Goal: Task Accomplishment & Management: Manage account settings

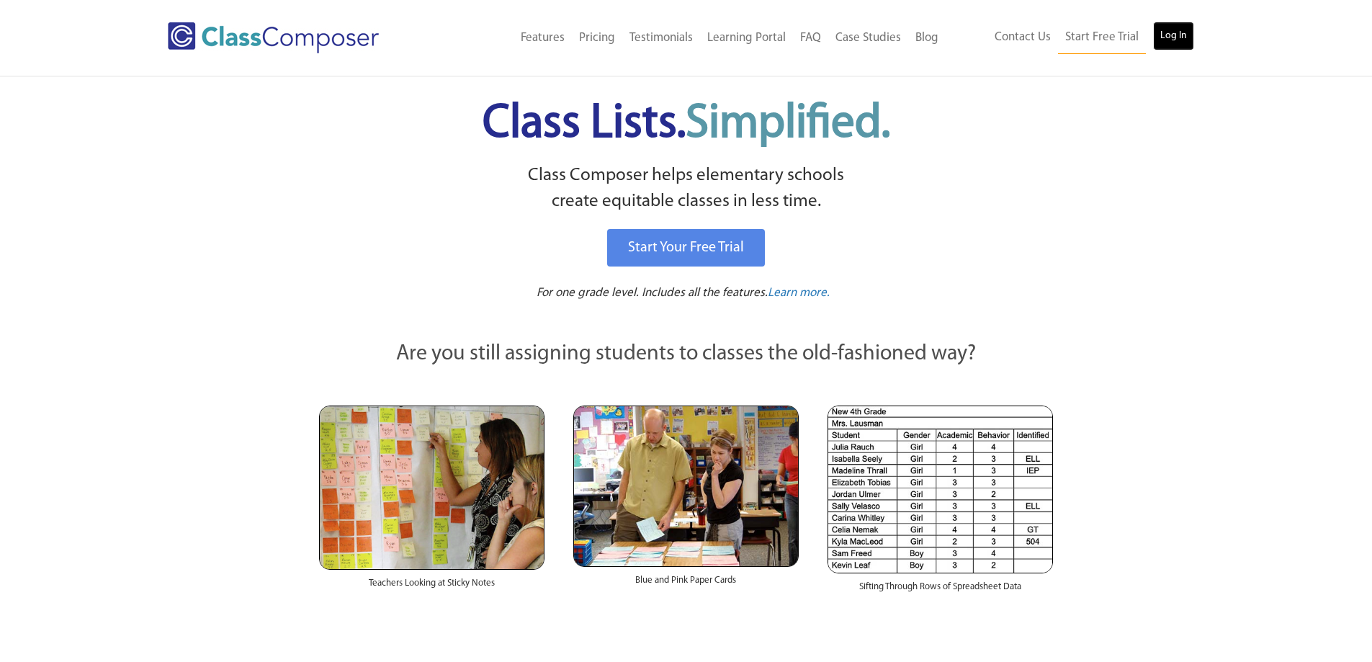
click at [1188, 31] on link "Log In" at bounding box center [1173, 36] width 41 height 29
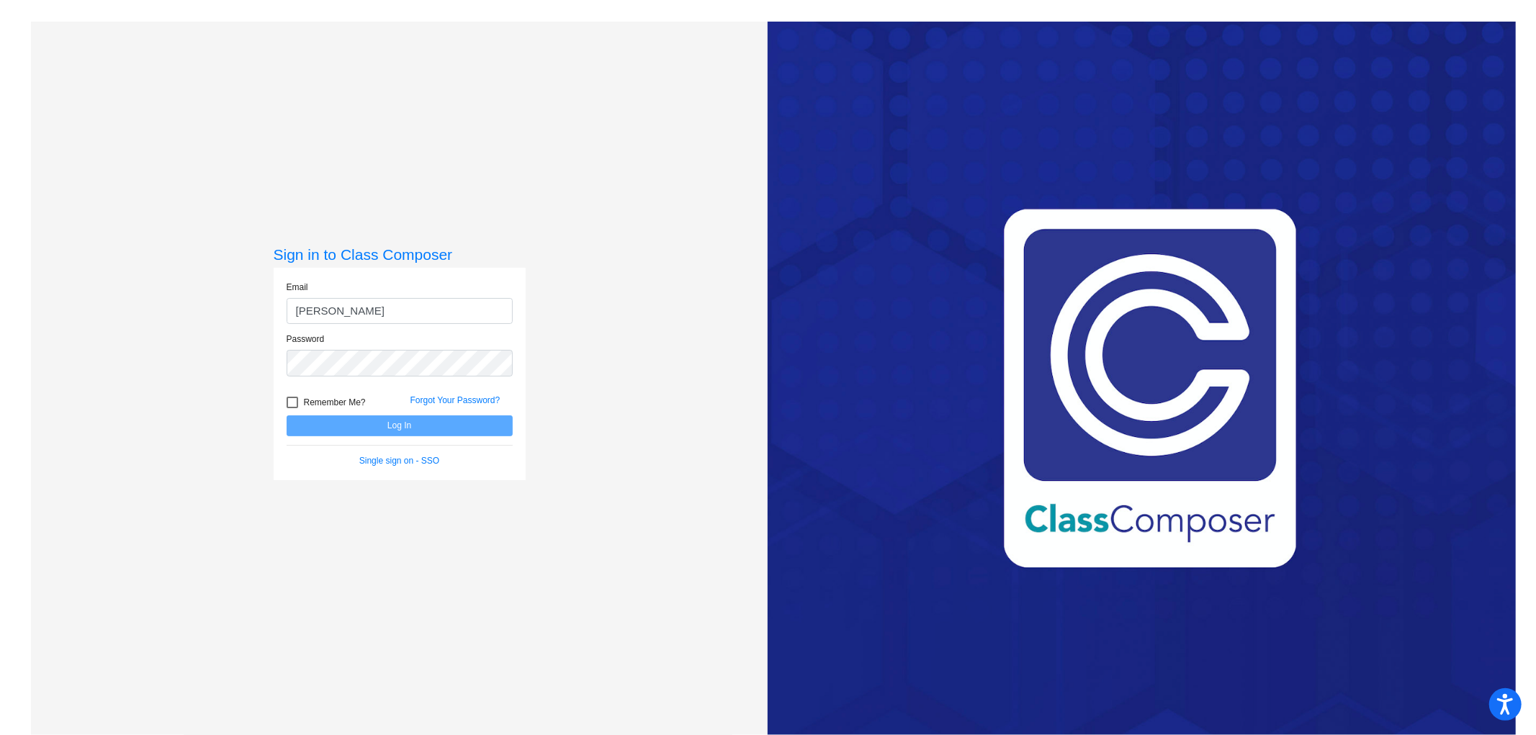
type input "[EMAIL_ADDRESS][DOMAIN_NAME]"
click at [287, 416] on button "Log In" at bounding box center [400, 426] width 226 height 21
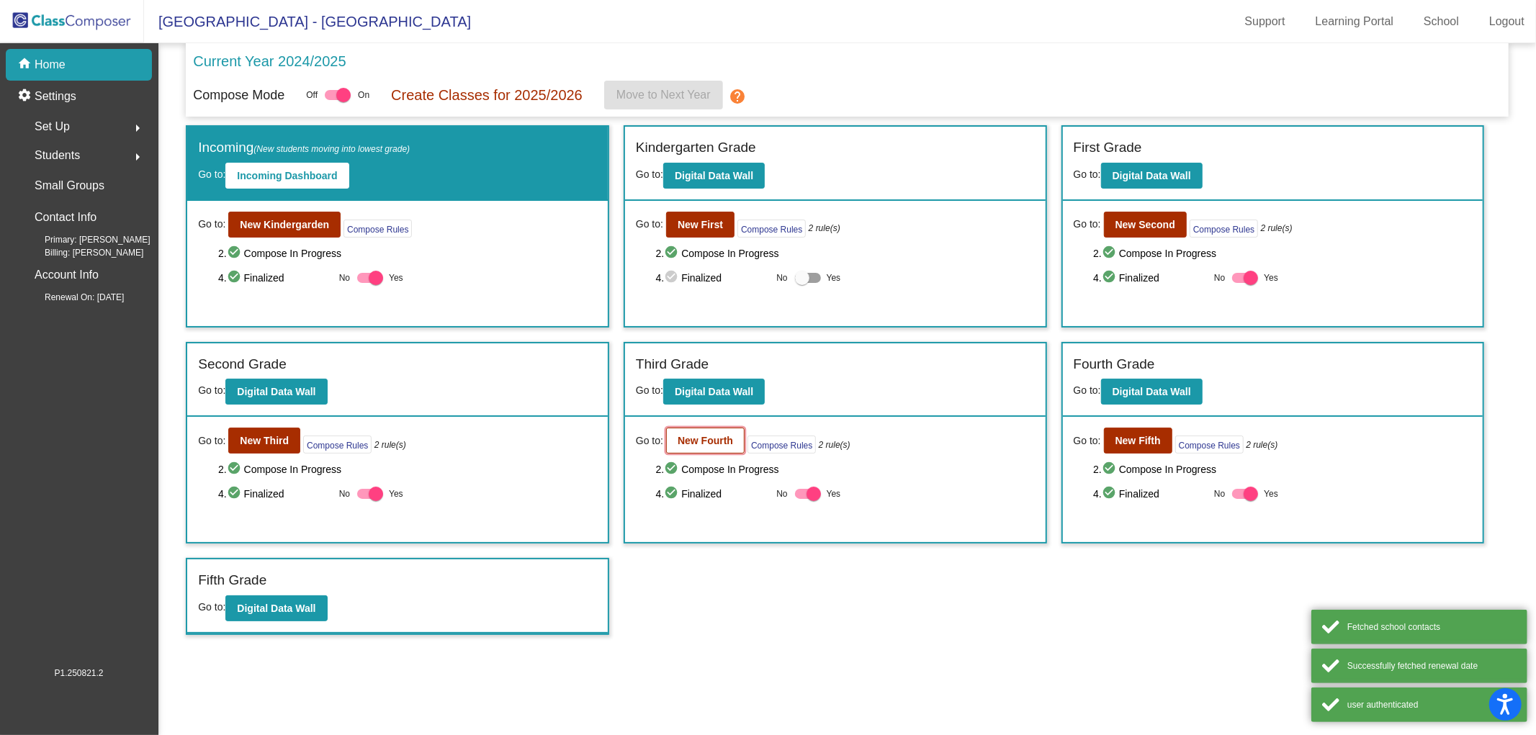
click at [712, 436] on b "New Fourth" at bounding box center [705, 441] width 55 height 12
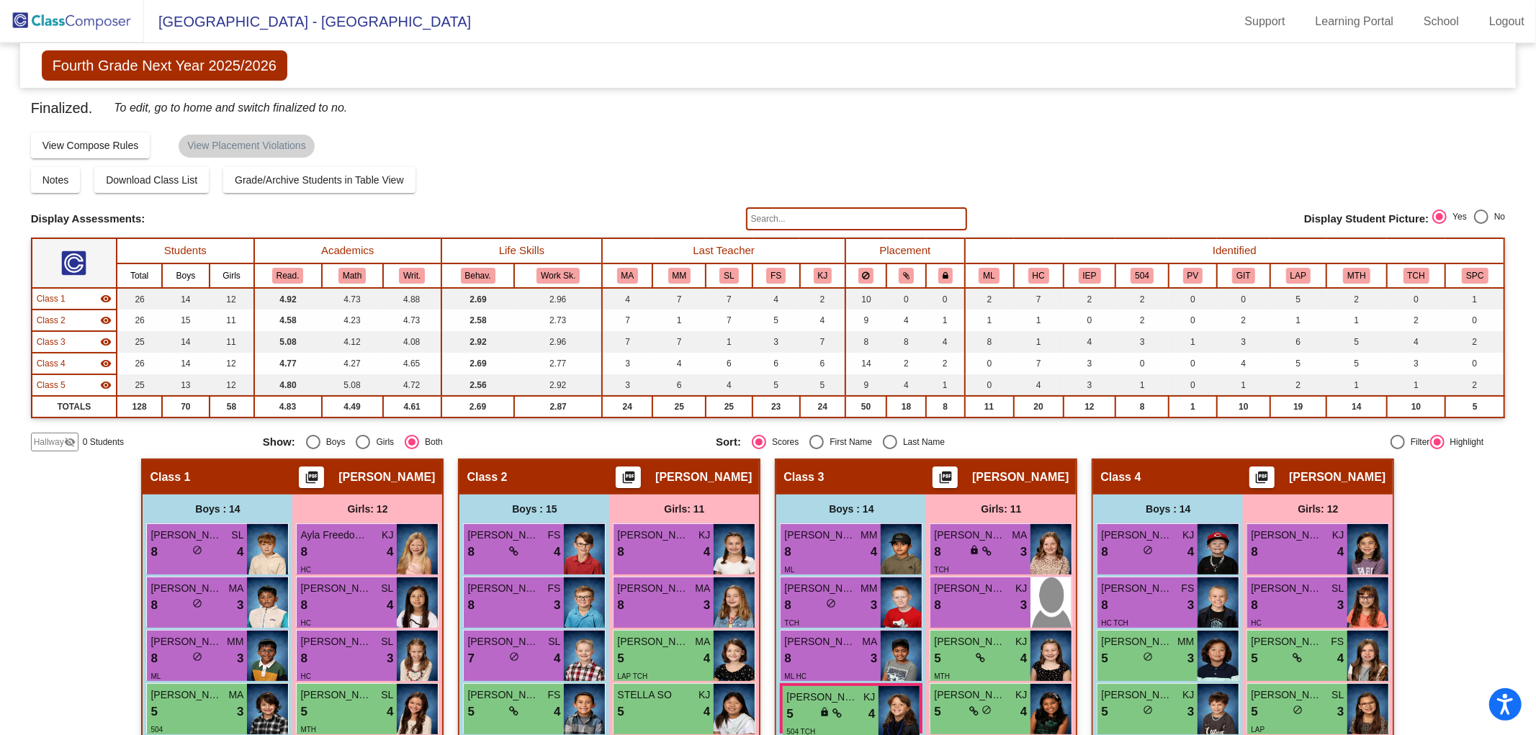
click at [37, 13] on img at bounding box center [72, 21] width 144 height 42
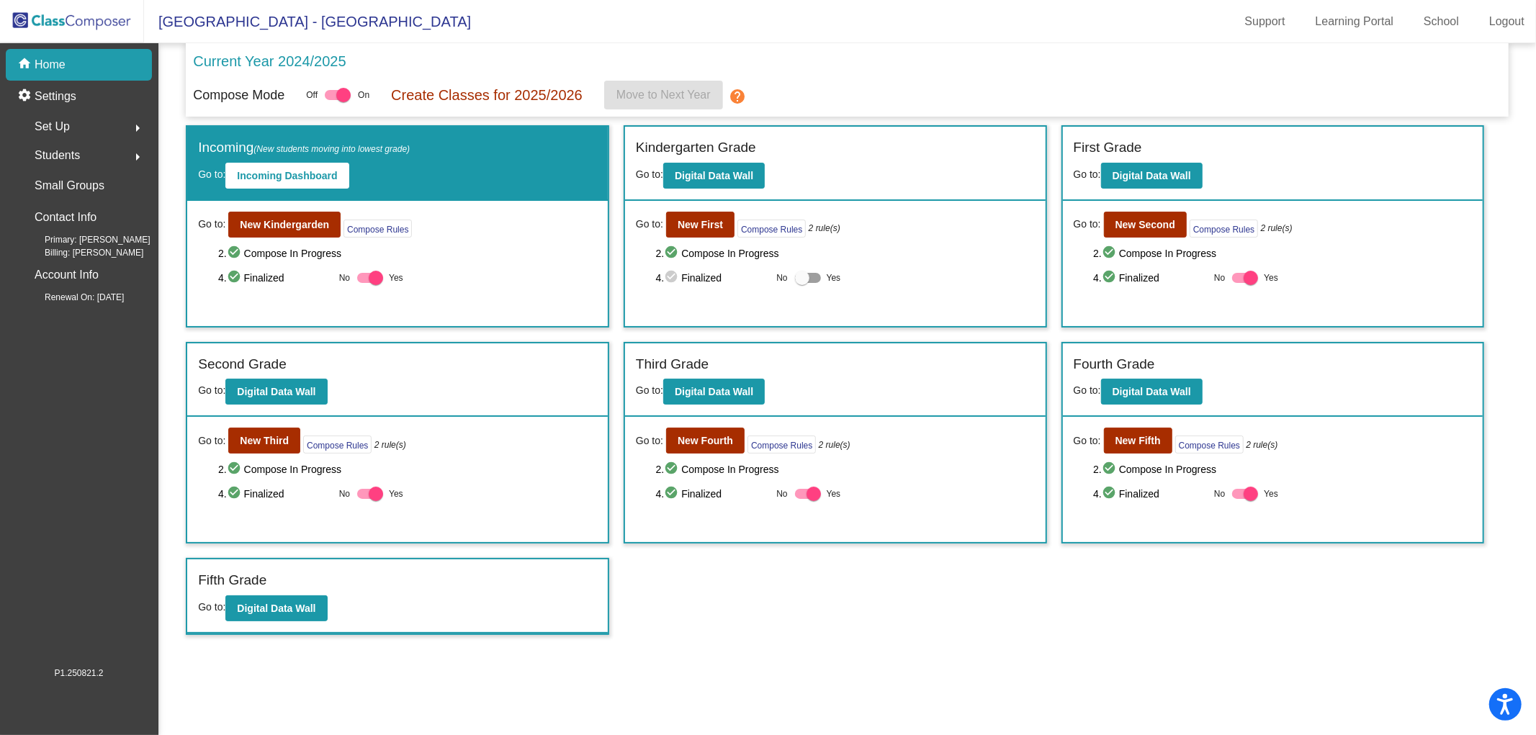
click at [97, 22] on img at bounding box center [72, 21] width 144 height 42
click at [709, 219] on b "New First" at bounding box center [700, 225] width 45 height 12
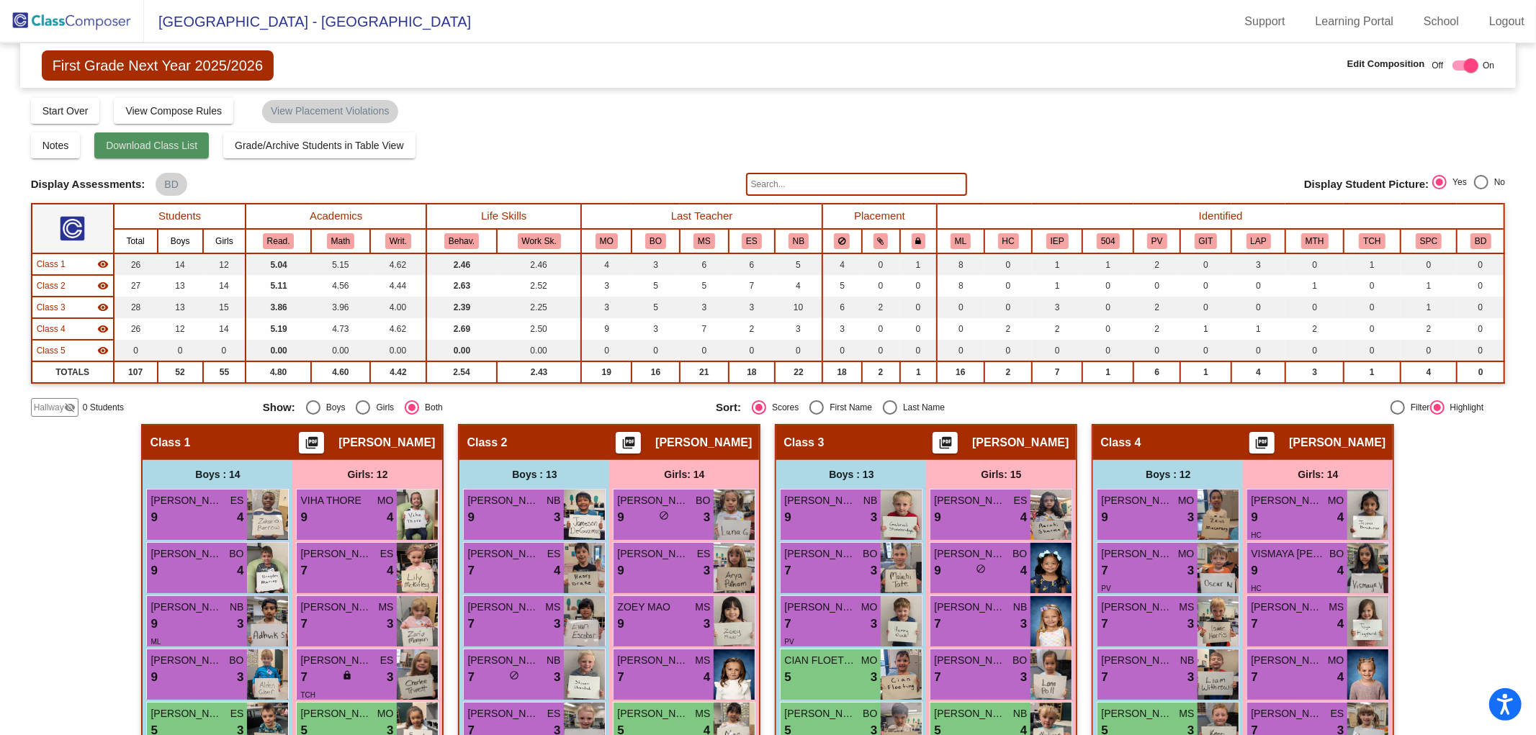
click at [156, 149] on span "Download Class List" at bounding box center [151, 146] width 91 height 12
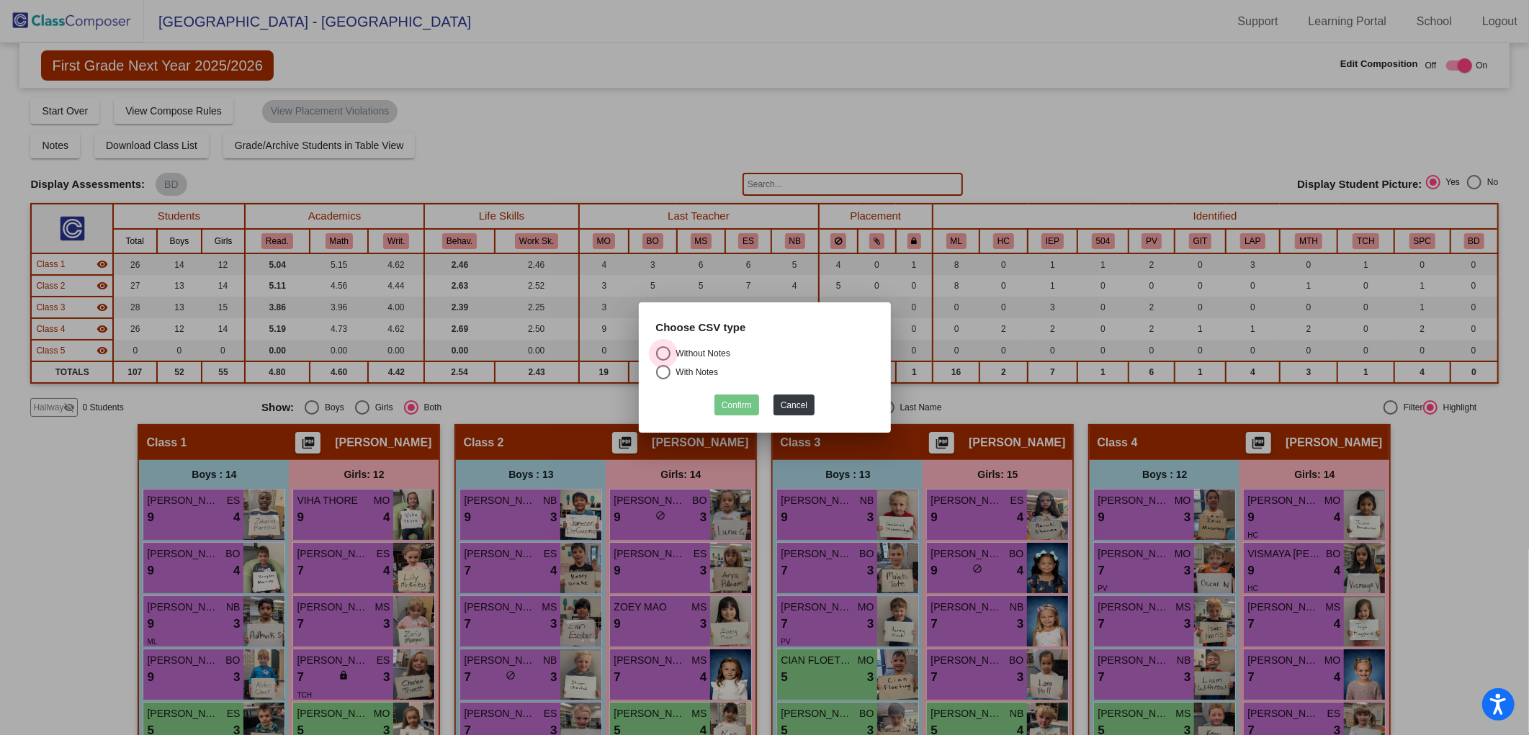
click at [665, 351] on div "Select an option" at bounding box center [663, 353] width 14 height 14
click at [663, 361] on input "Without Notes" at bounding box center [663, 361] width 1 height 1
radio input "true"
click at [728, 403] on button "Confirm" at bounding box center [736, 405] width 45 height 21
